Goal: Information Seeking & Learning: Learn about a topic

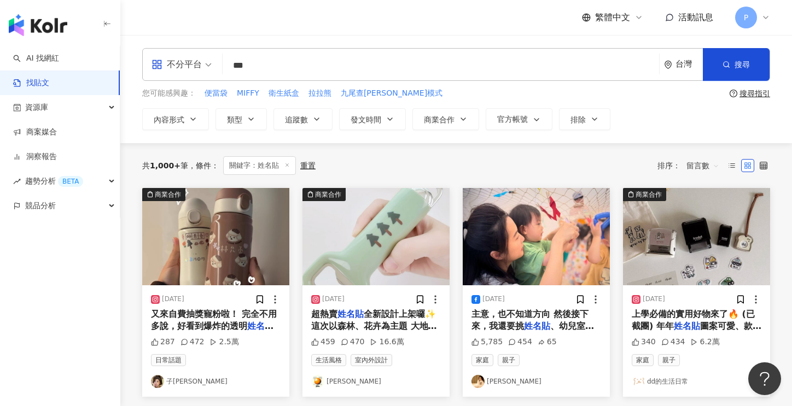
click at [747, 92] on div "搜尋指引" at bounding box center [755, 93] width 31 height 9
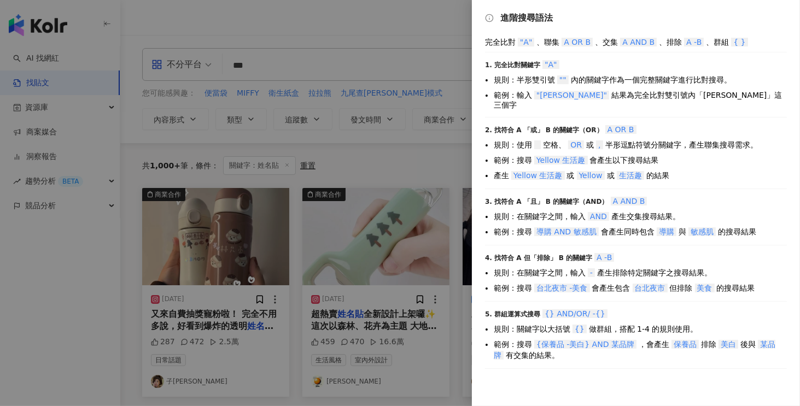
click at [66, 297] on div at bounding box center [400, 203] width 800 height 406
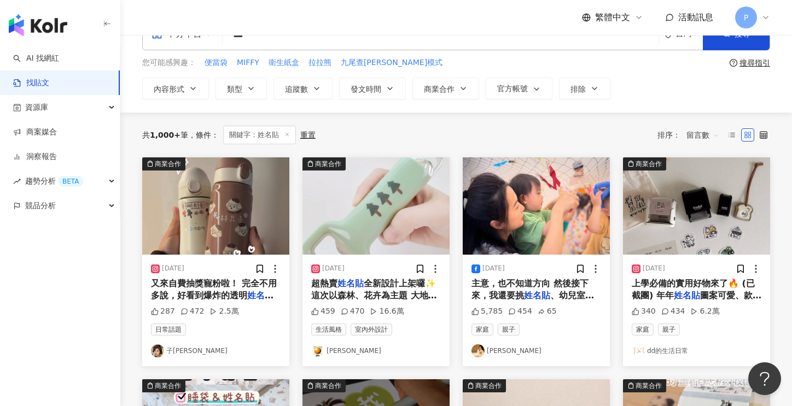
scroll to position [55, 0]
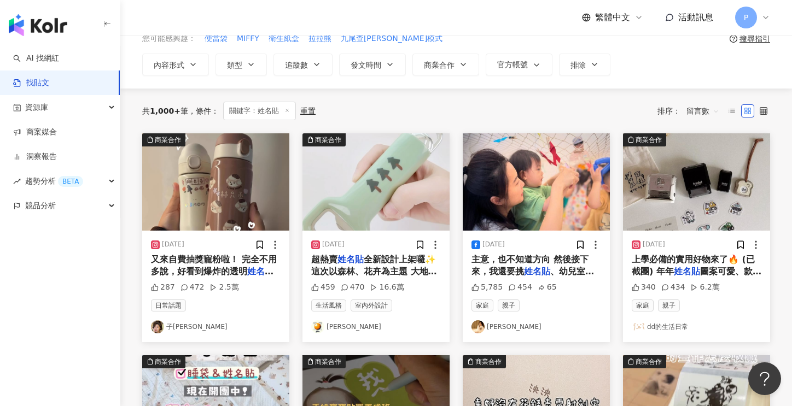
click at [335, 327] on link "[PERSON_NAME]" at bounding box center [376, 327] width 130 height 13
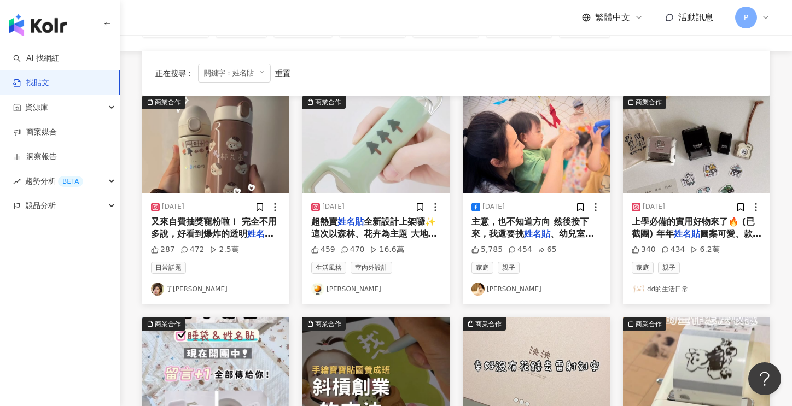
scroll to position [0, 0]
